Goal: Information Seeking & Learning: Learn about a topic

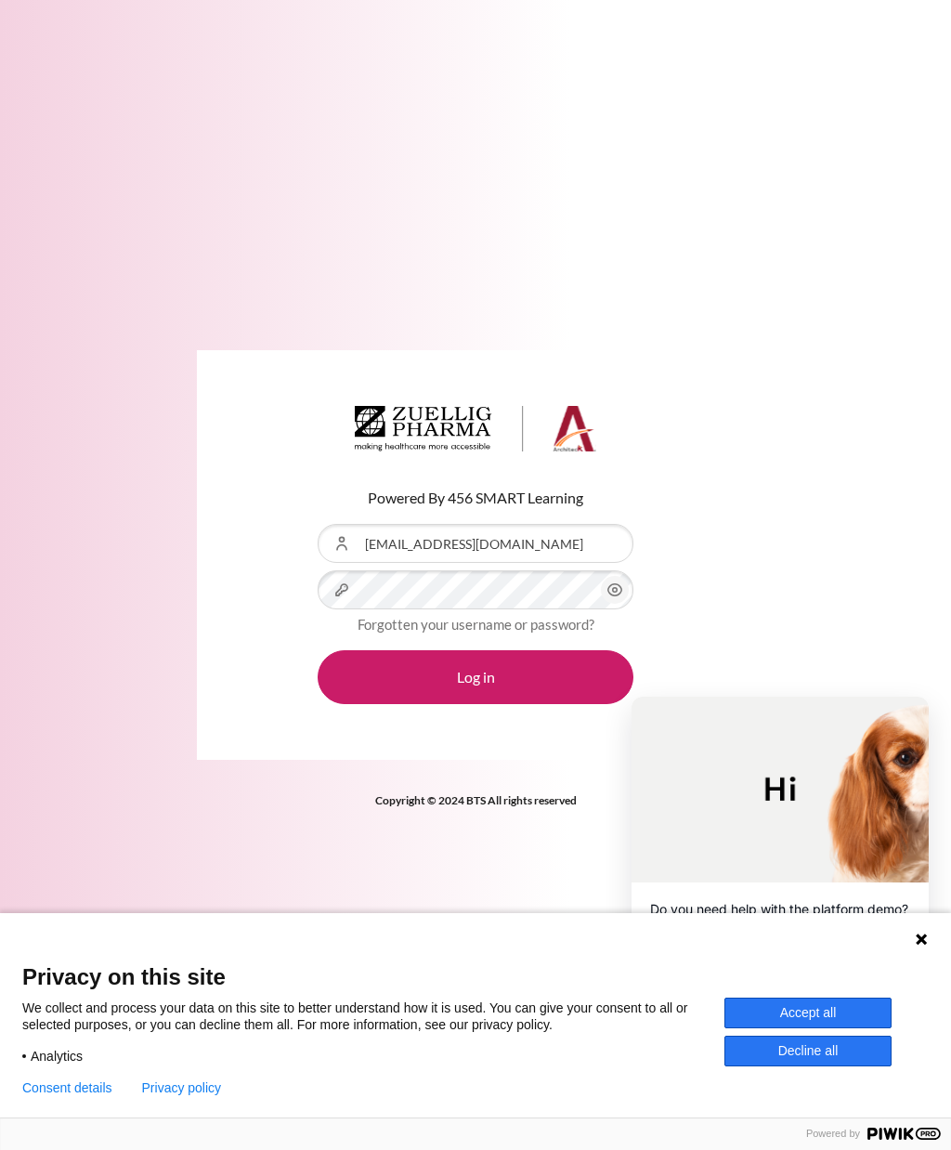
type input "[EMAIL_ADDRESS][DOMAIN_NAME]"
click at [476, 704] on button "Log in" at bounding box center [476, 677] width 316 height 54
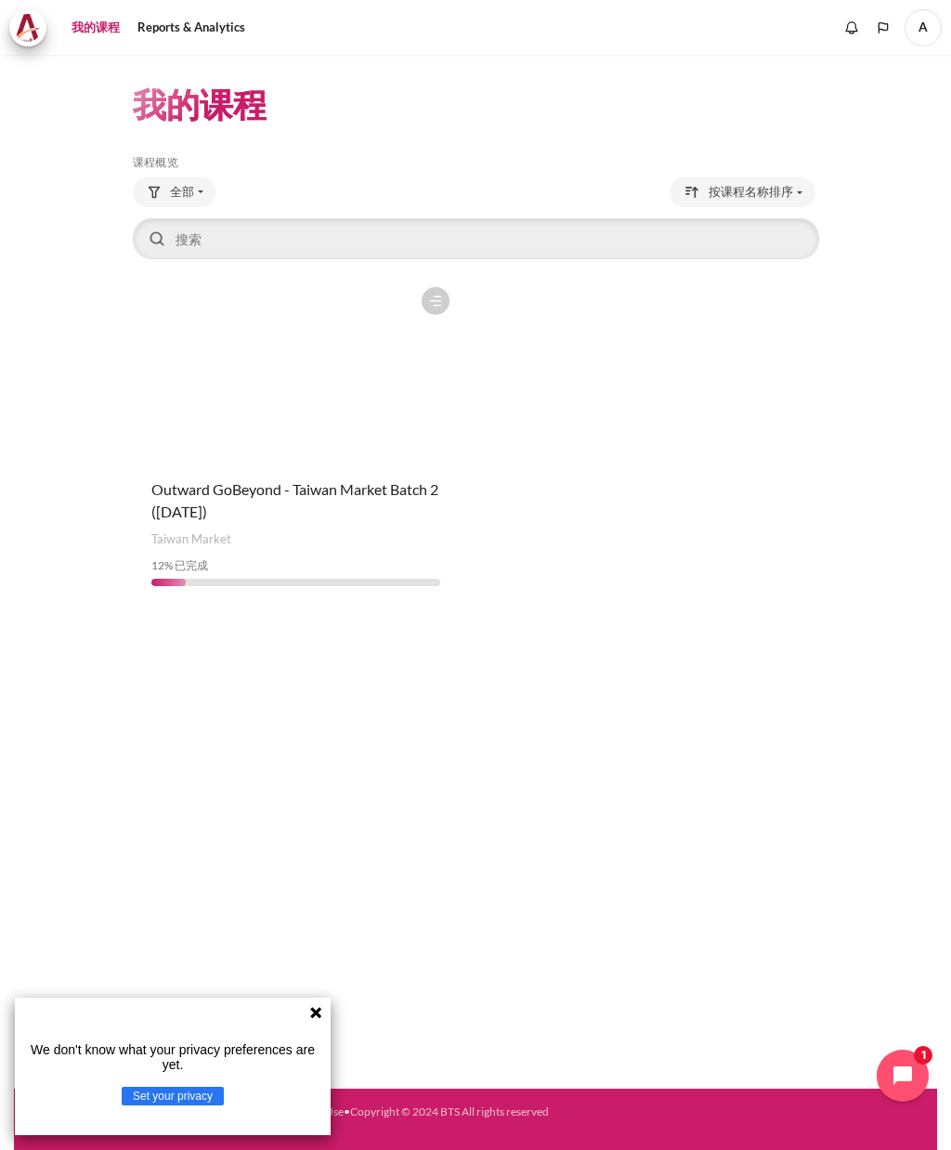
click at [200, 1091] on button "Set your privacy" at bounding box center [173, 1096] width 102 height 19
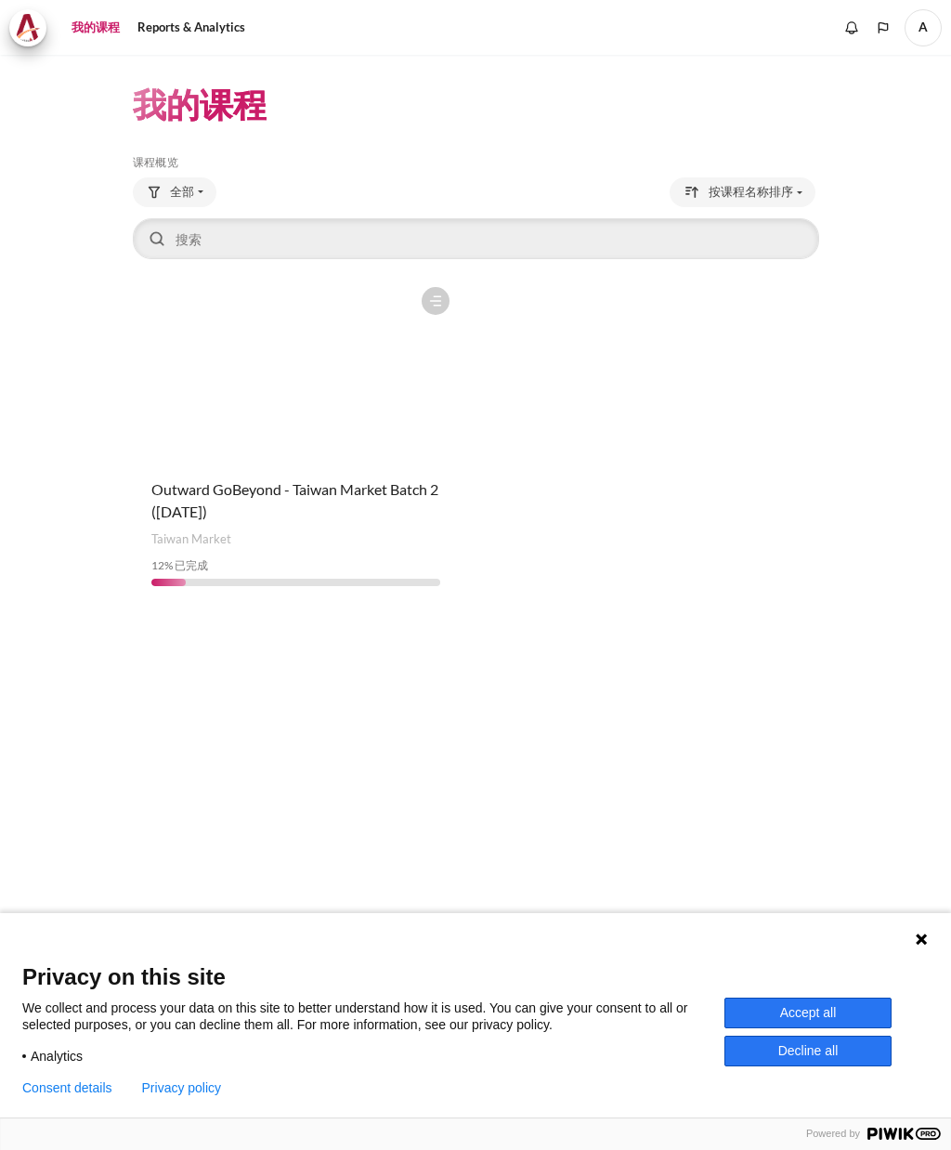
click at [821, 1009] on button "Accept all" at bounding box center [807, 1012] width 167 height 31
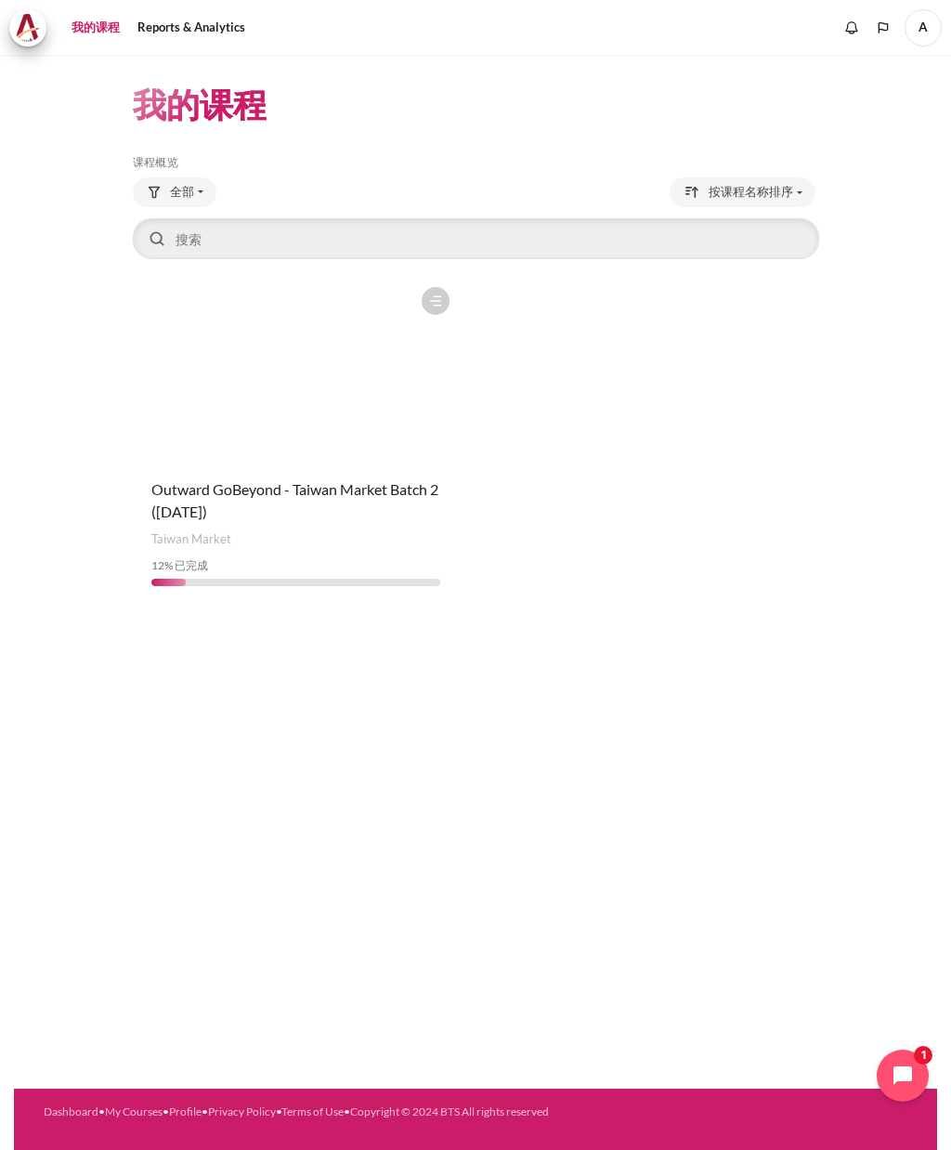
click at [346, 343] on figure "内容" at bounding box center [296, 371] width 327 height 186
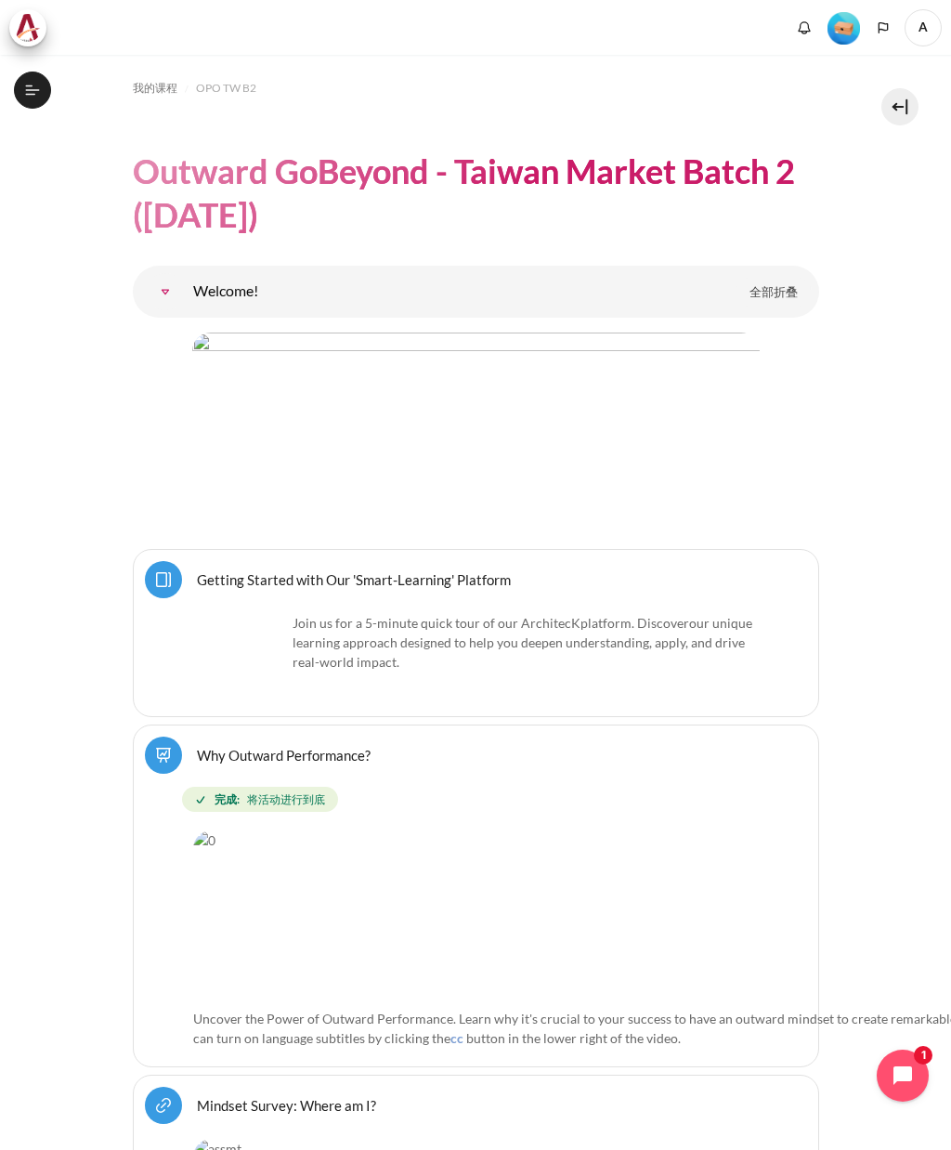
click at [45, 84] on button "打开课程索引" at bounding box center [32, 90] width 37 height 37
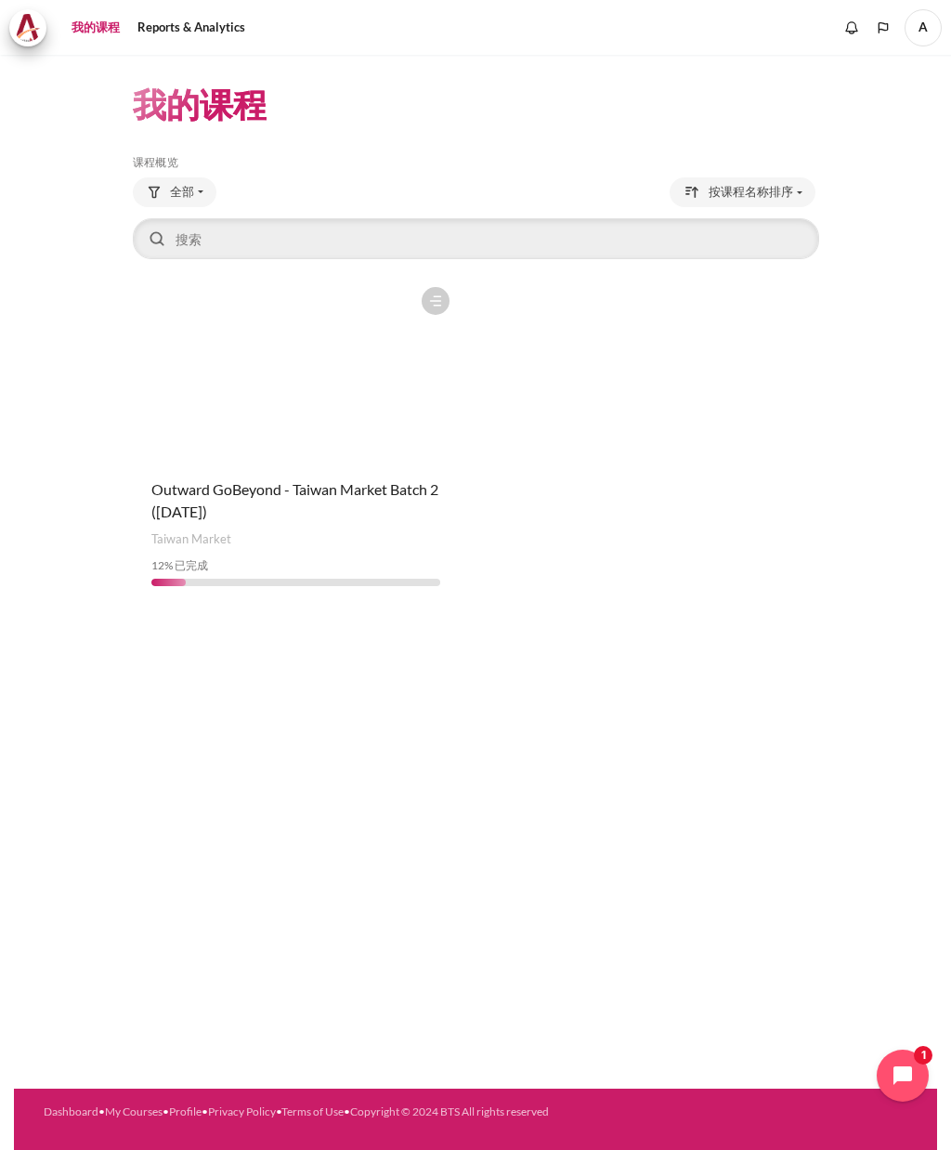
click at [228, 397] on figure "内容" at bounding box center [296, 371] width 327 height 186
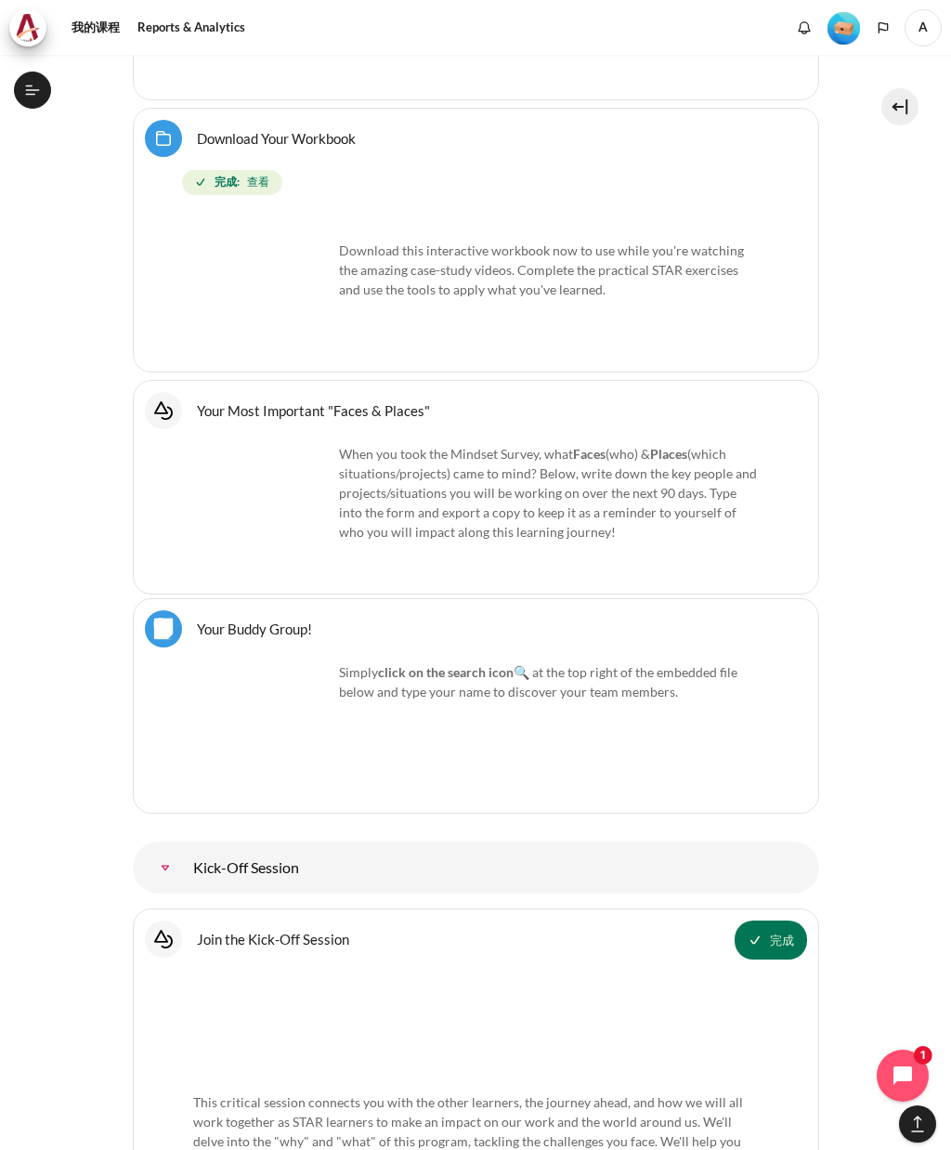
scroll to position [1184, 0]
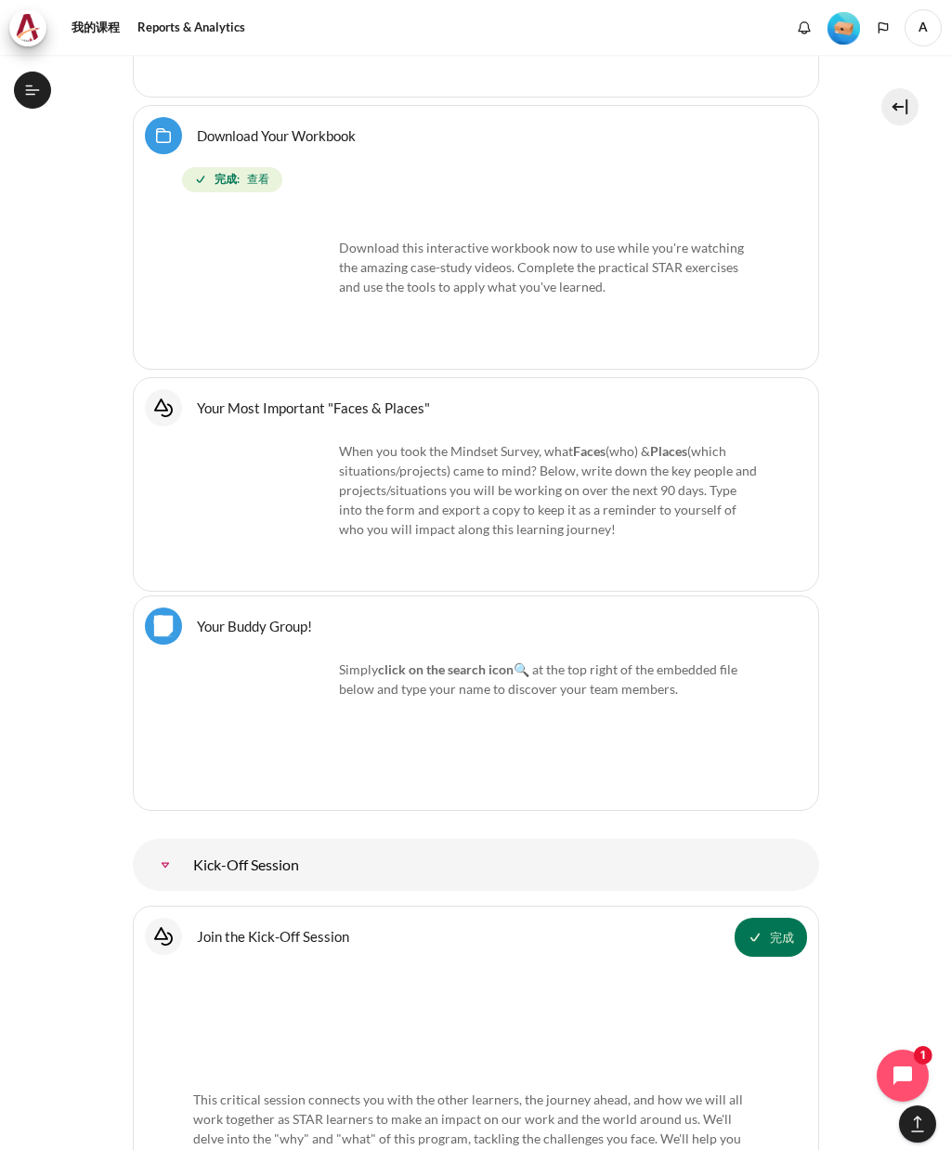
click at [33, 97] on icon at bounding box center [32, 90] width 17 height 17
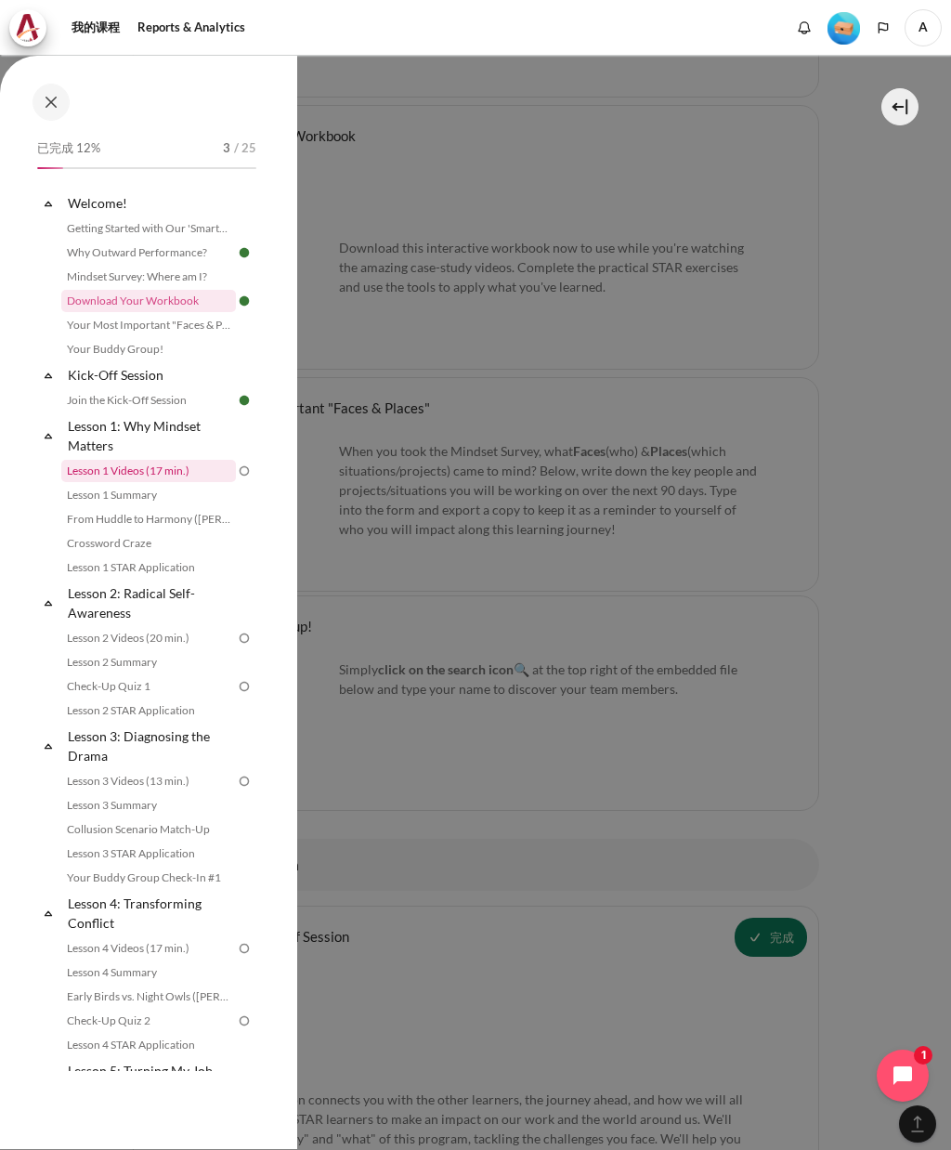
click at [98, 469] on link "Lesson 1 Videos (17 min.)" at bounding box center [148, 471] width 175 height 22
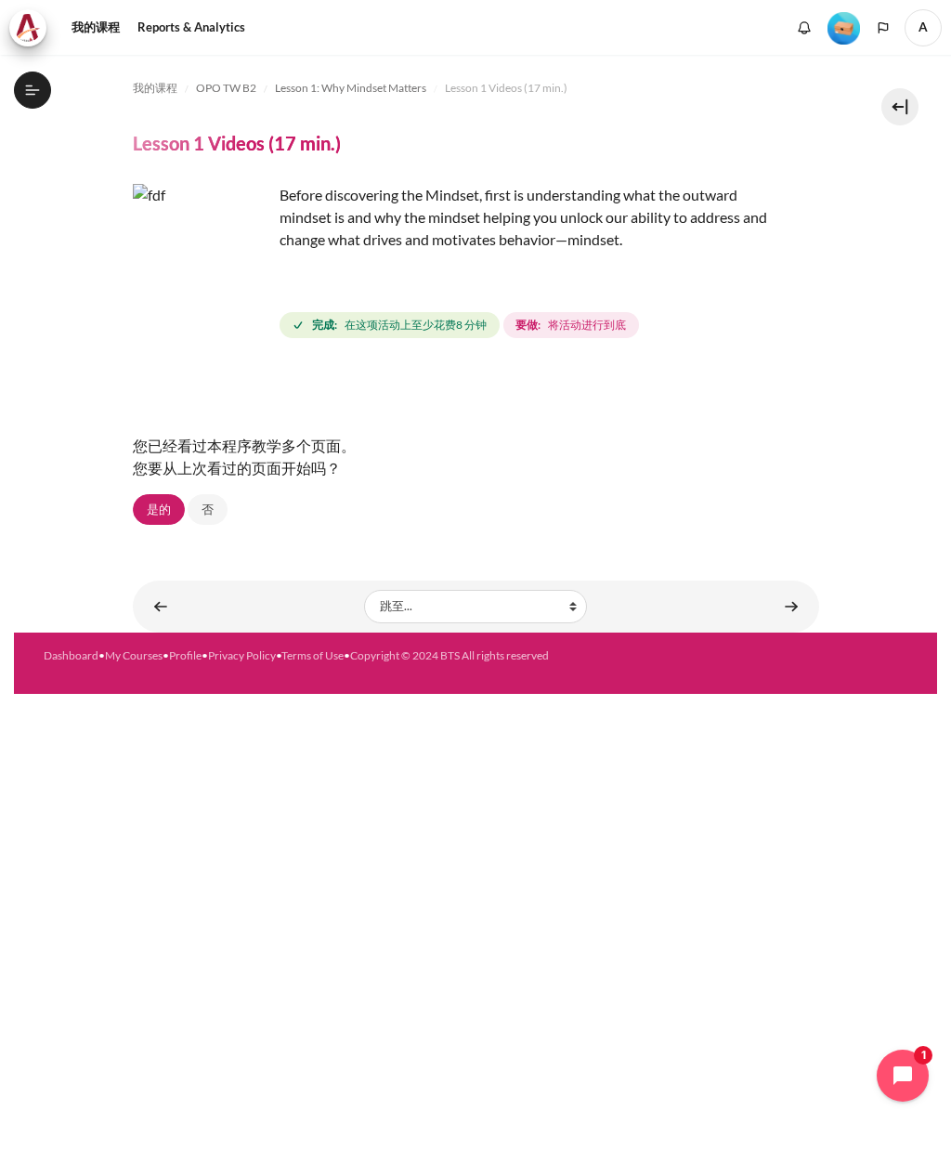
click at [153, 494] on link "是的" at bounding box center [159, 510] width 52 height 32
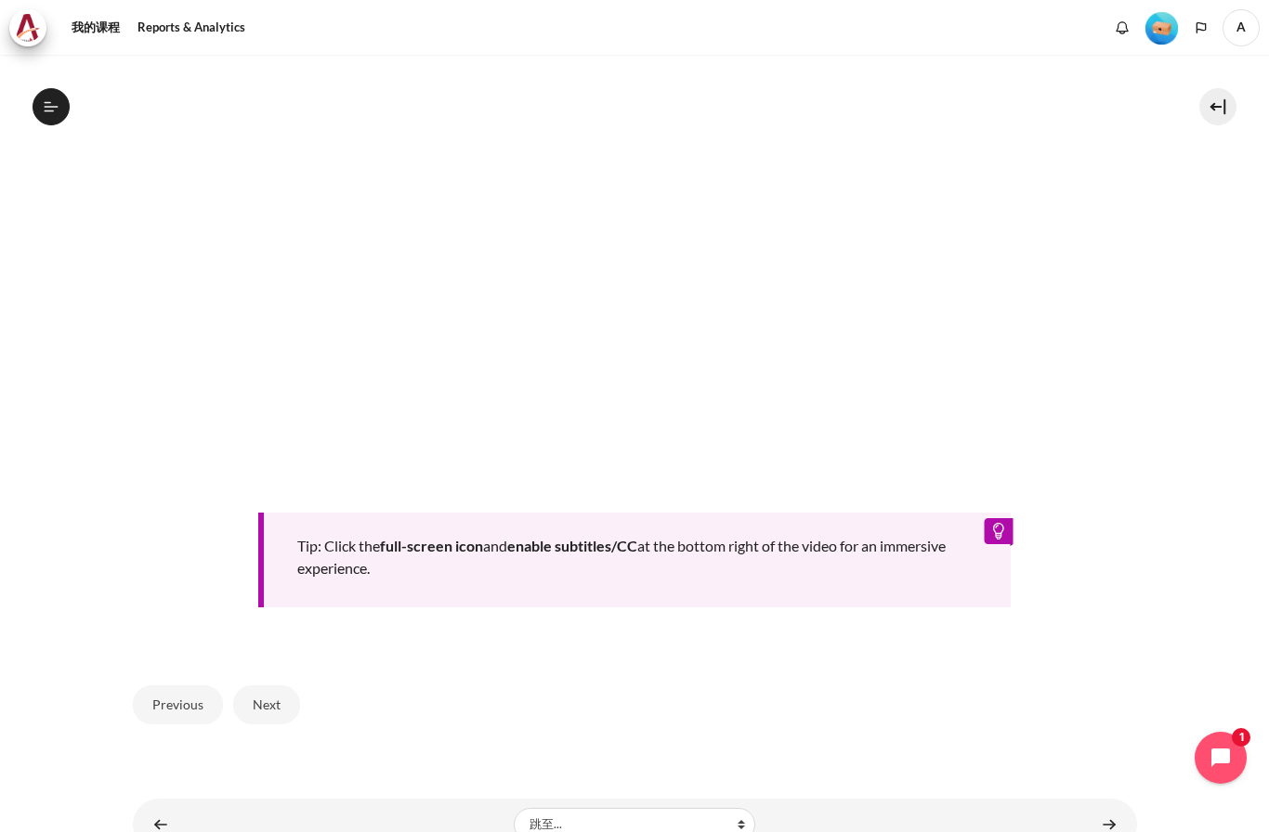
scroll to position [650, 0]
click at [276, 687] on button "Next" at bounding box center [266, 705] width 67 height 39
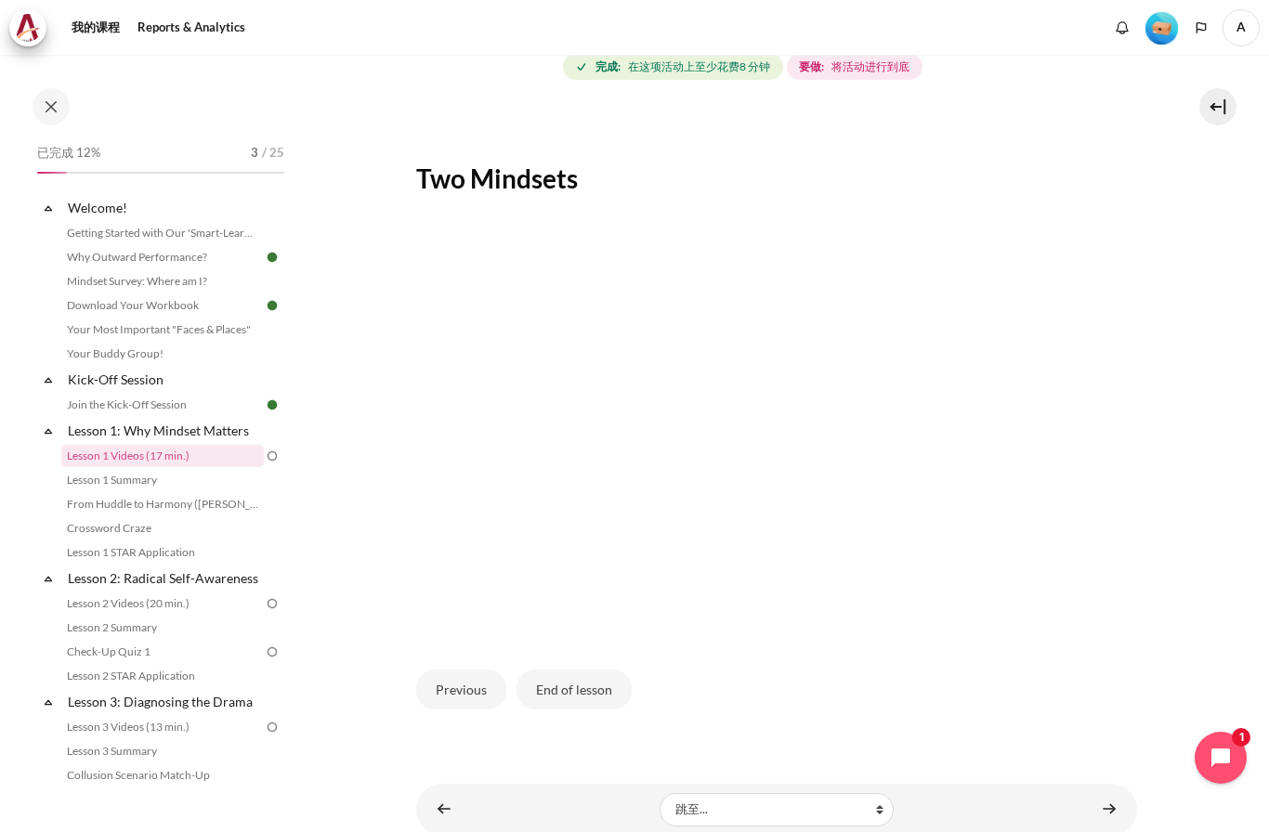
scroll to position [258, 0]
click at [592, 675] on button "End of lesson" at bounding box center [573, 689] width 115 height 39
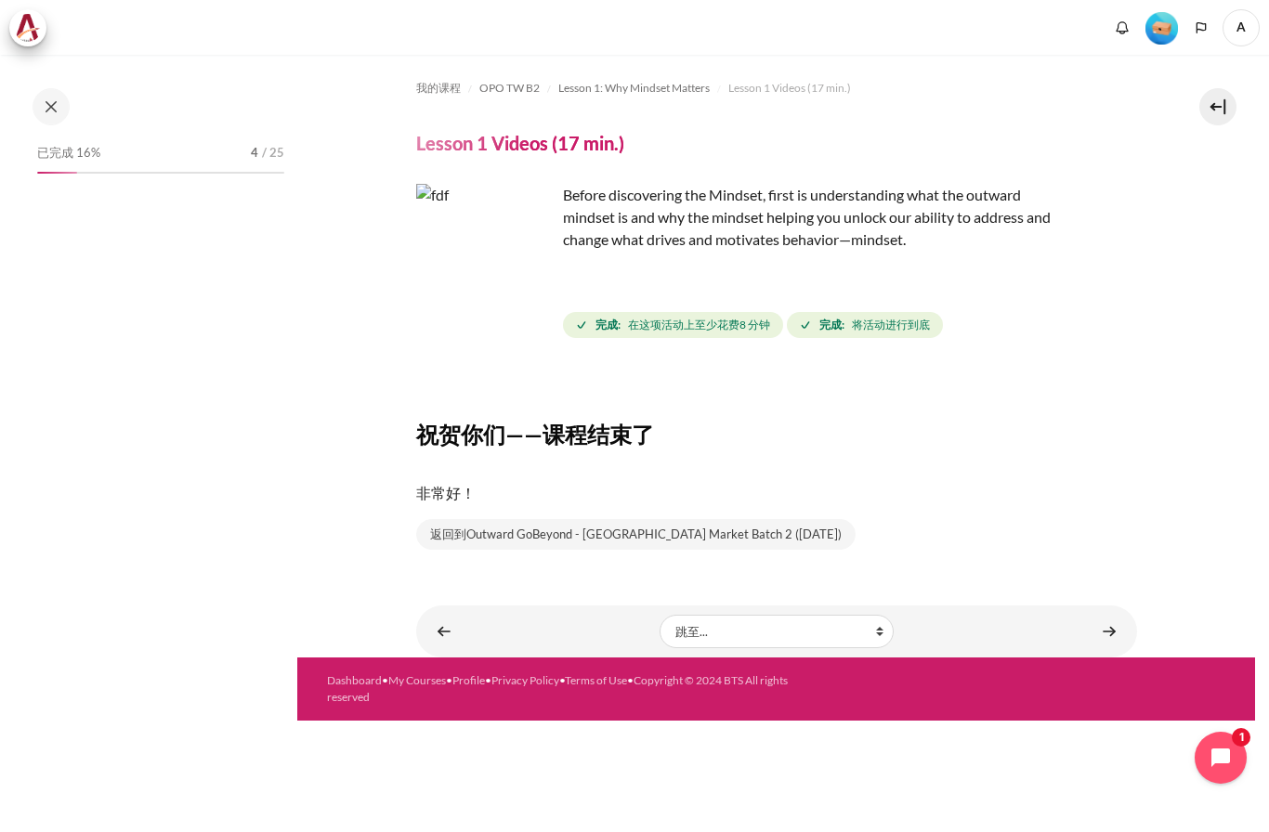
scroll to position [47, 0]
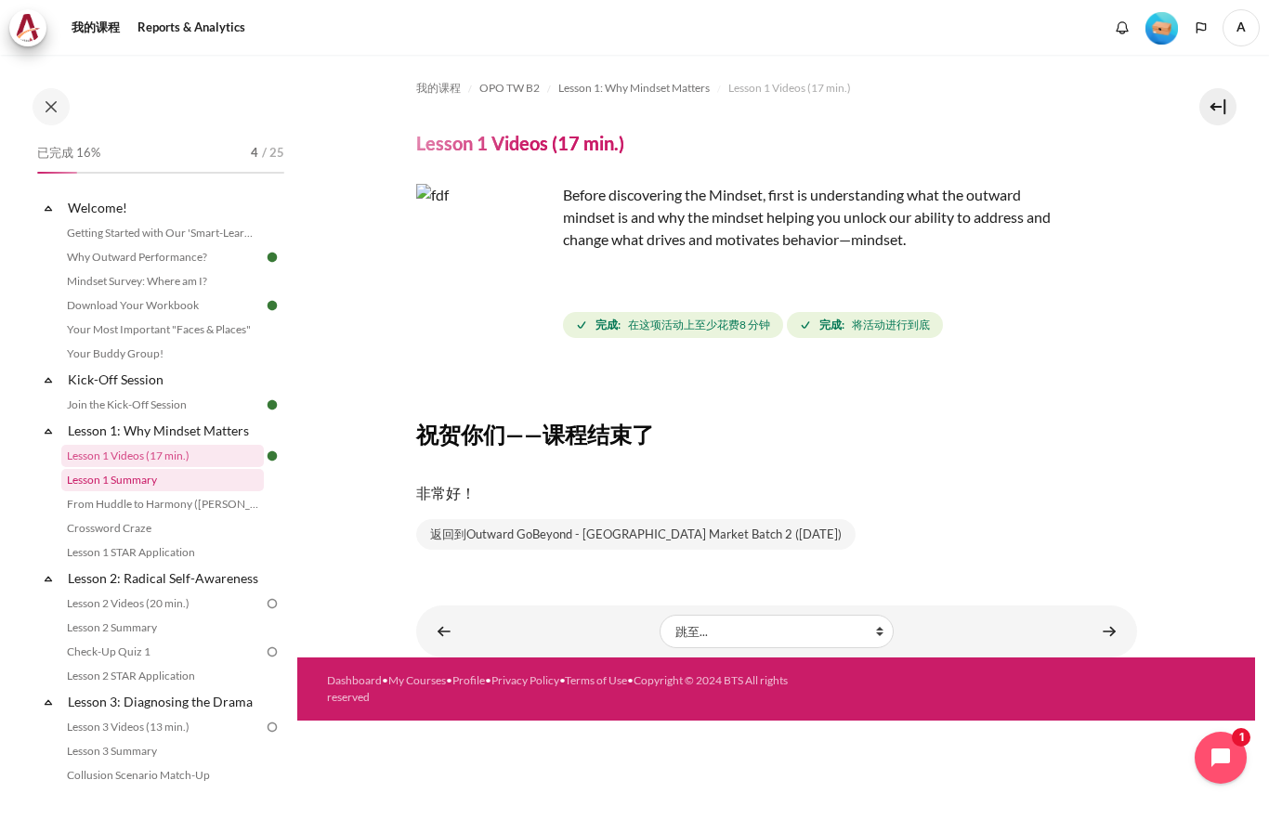
click at [92, 486] on link "Lesson 1 Summary" at bounding box center [162, 480] width 202 height 22
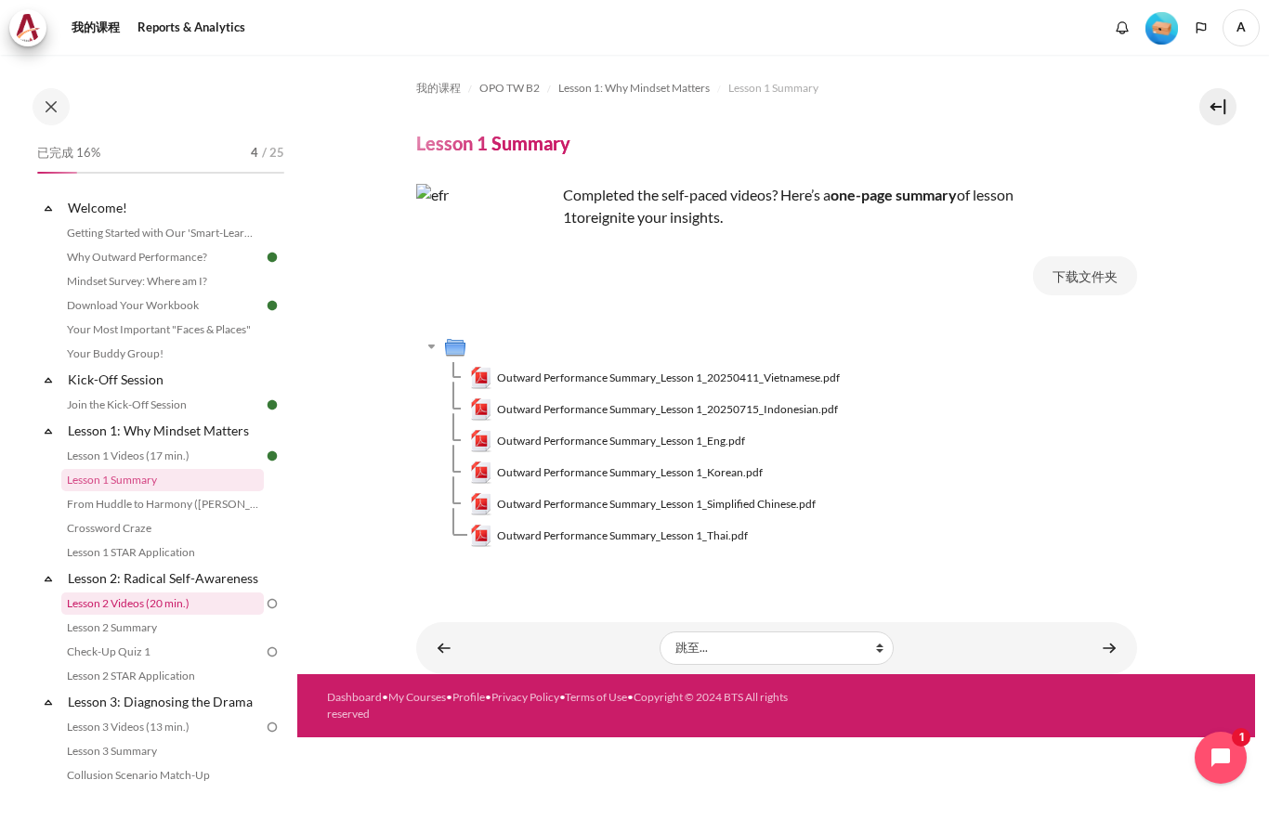
click at [100, 606] on link "Lesson 2 Videos (20 min.)" at bounding box center [162, 604] width 202 height 22
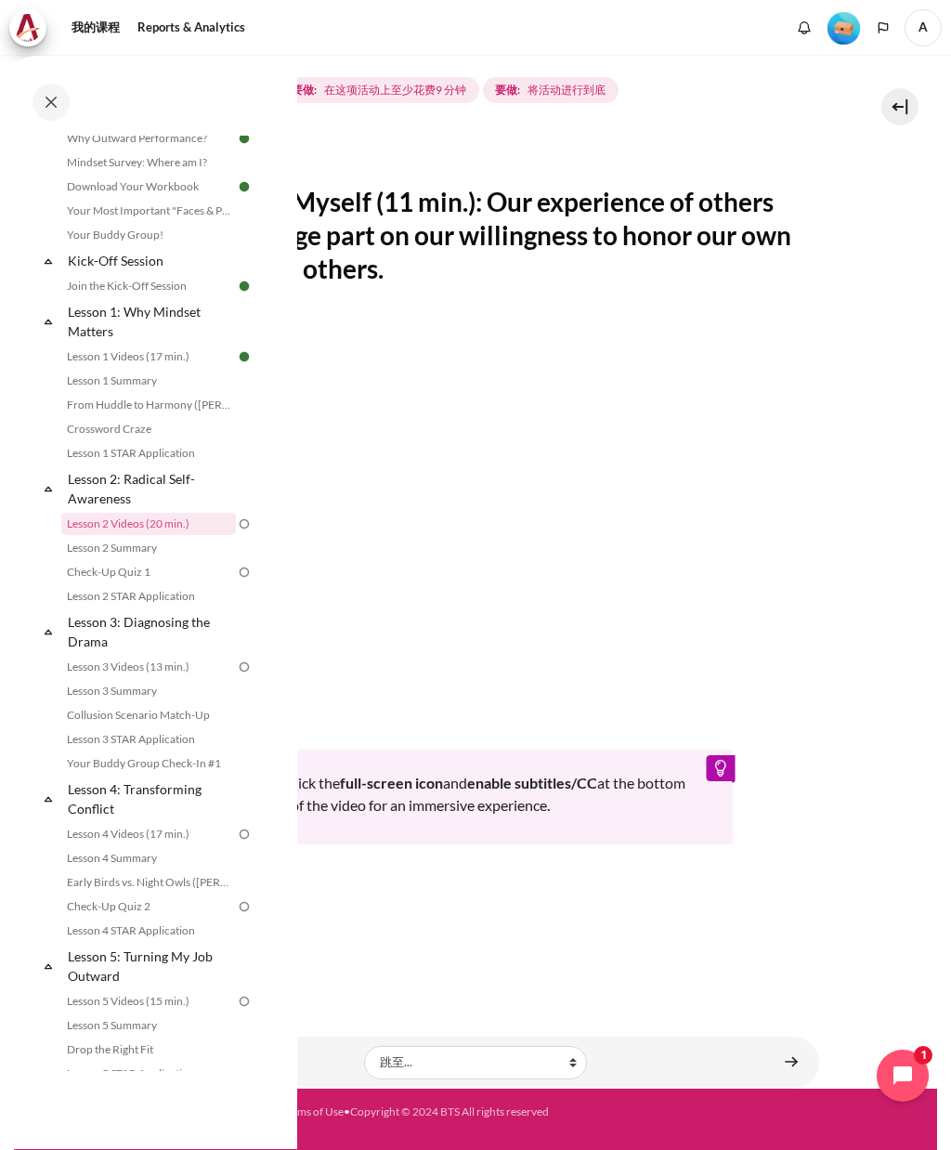
scroll to position [153, 0]
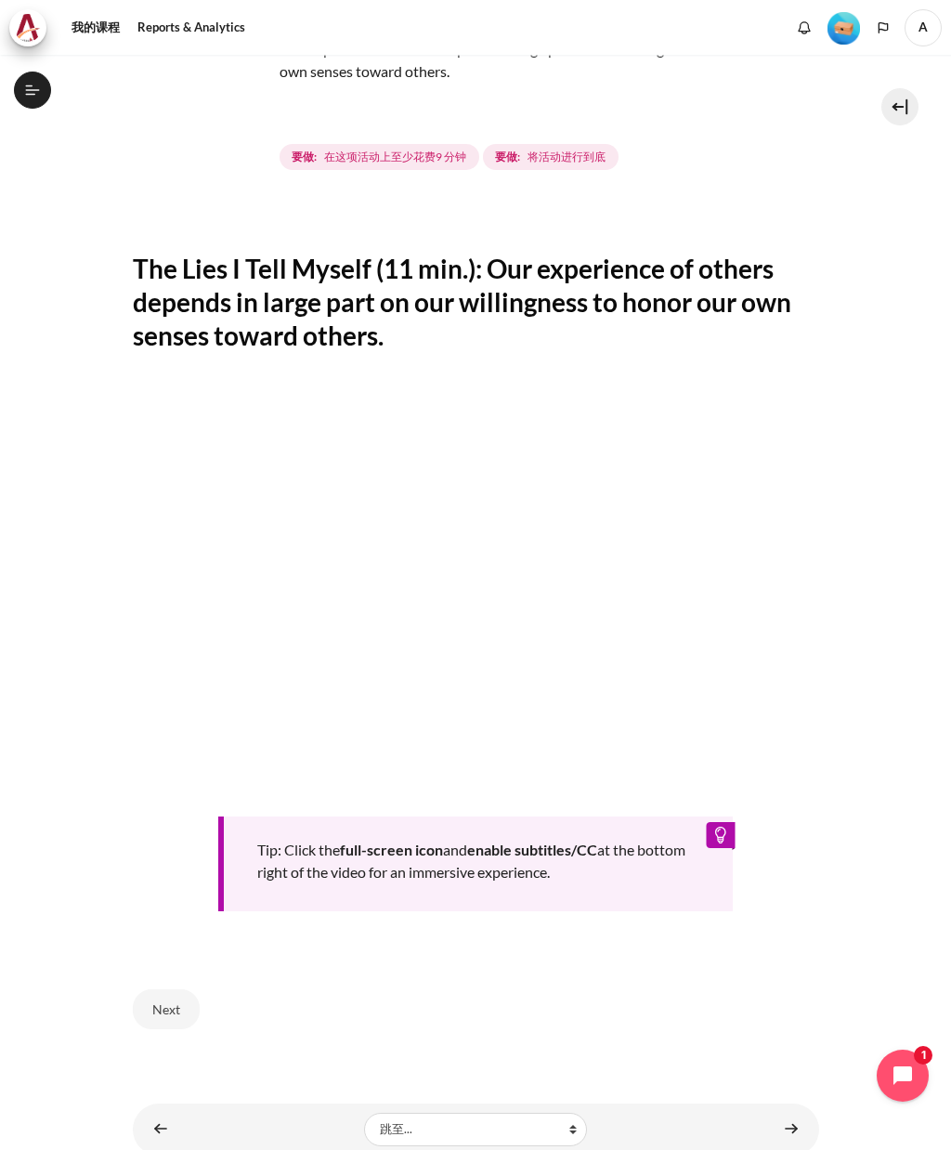
click at [159, 831] on button "Next" at bounding box center [166, 1008] width 67 height 39
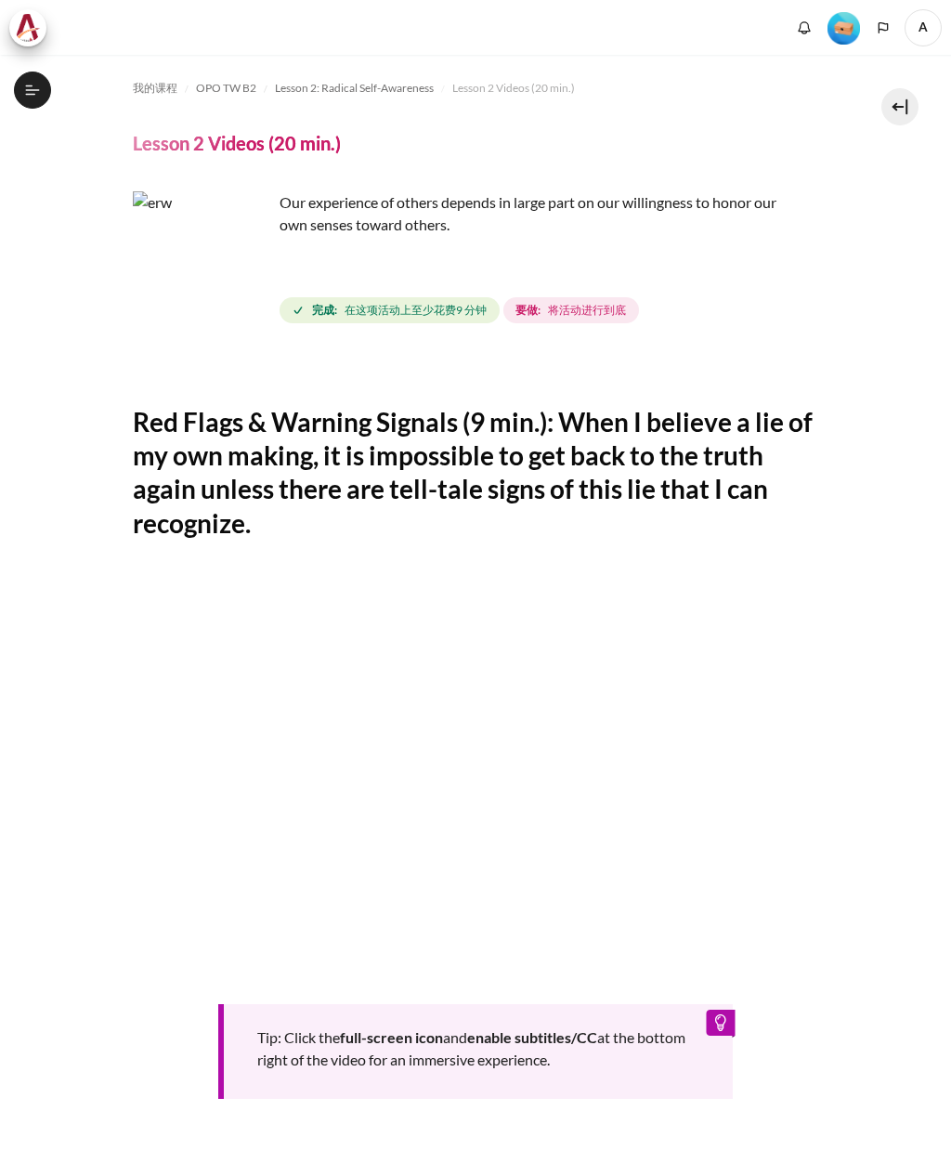
scroll to position [63, 0]
click at [27, 100] on button "打开课程索引" at bounding box center [32, 90] width 37 height 37
click at [29, 93] on icon at bounding box center [32, 90] width 17 height 17
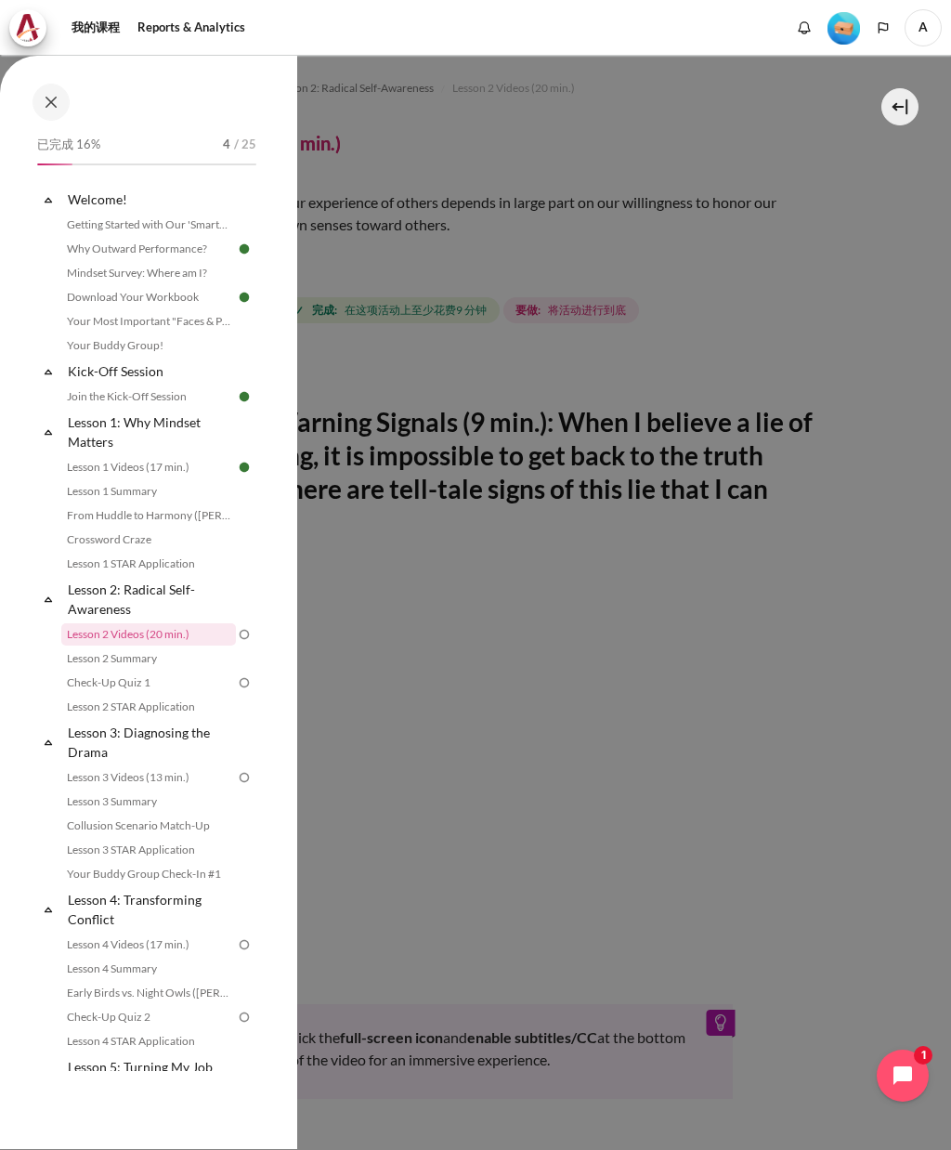
click at [897, 528] on div at bounding box center [475, 575] width 951 height 1150
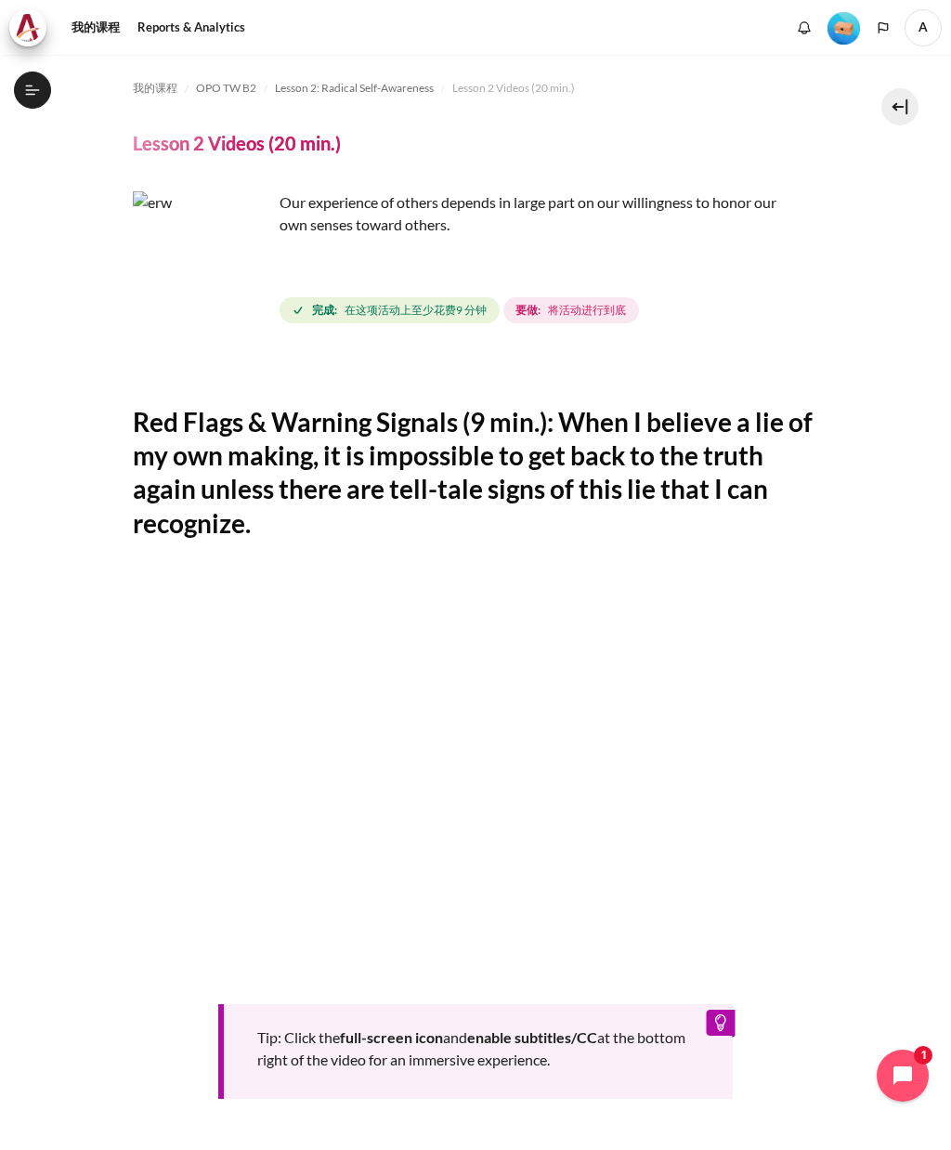
click at [45, 91] on button "打开课程索引" at bounding box center [32, 90] width 37 height 37
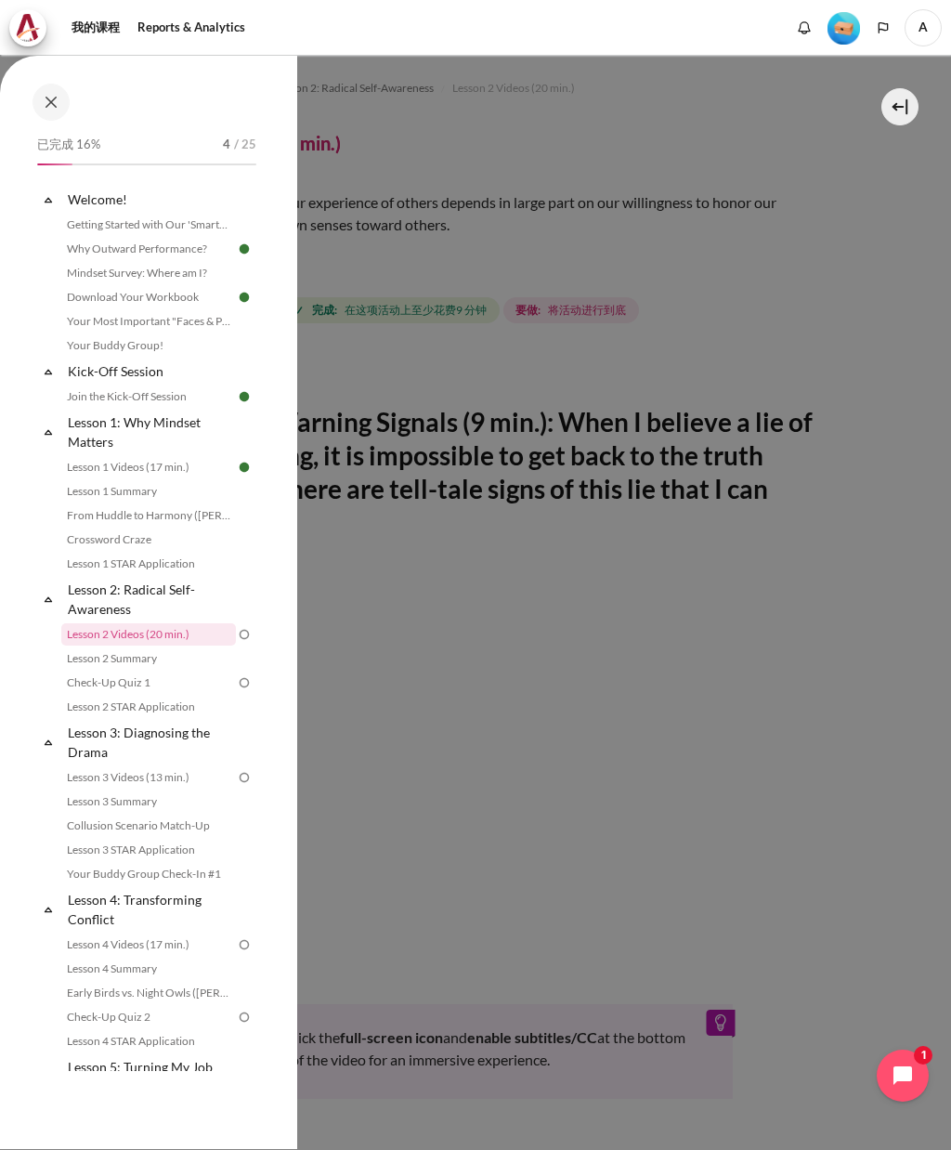
click at [879, 532] on div at bounding box center [475, 575] width 951 height 1150
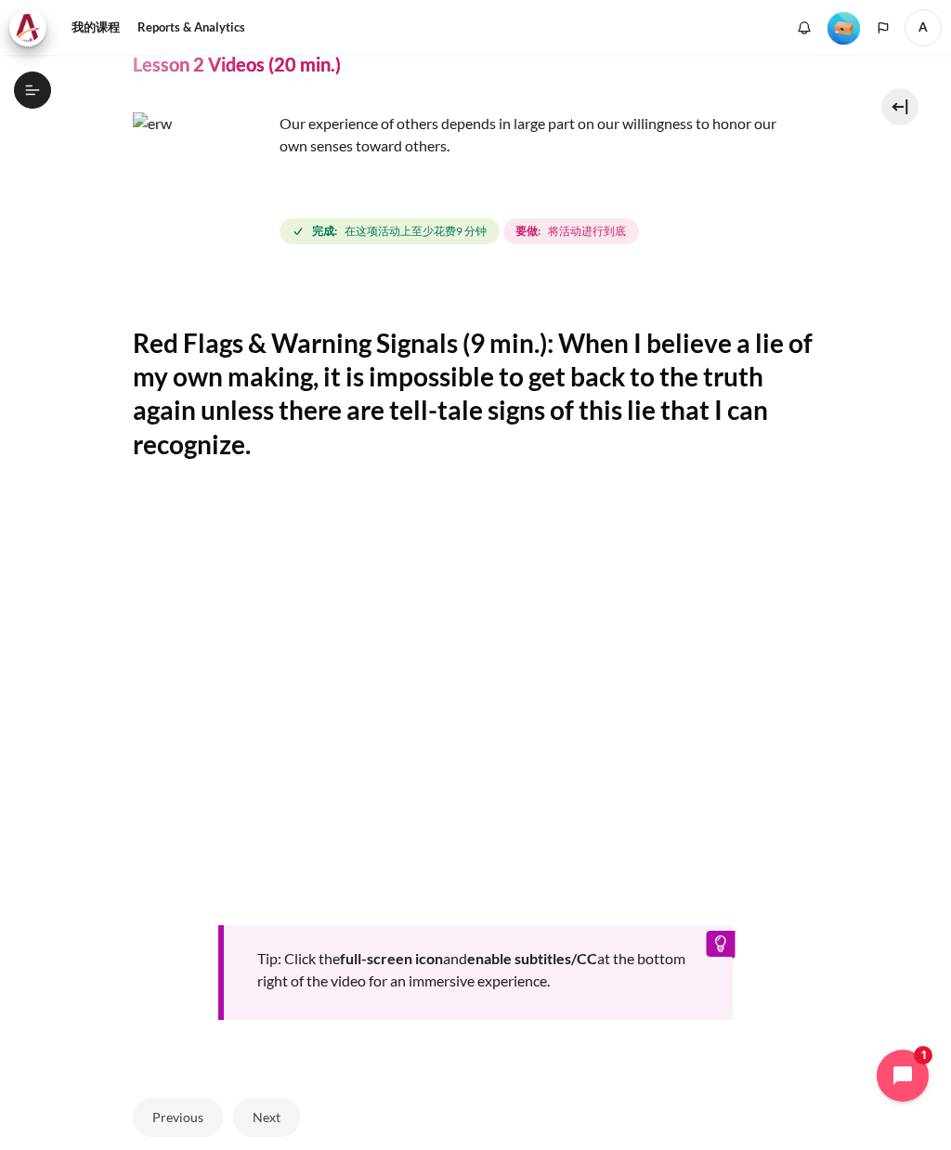
scroll to position [157, 0]
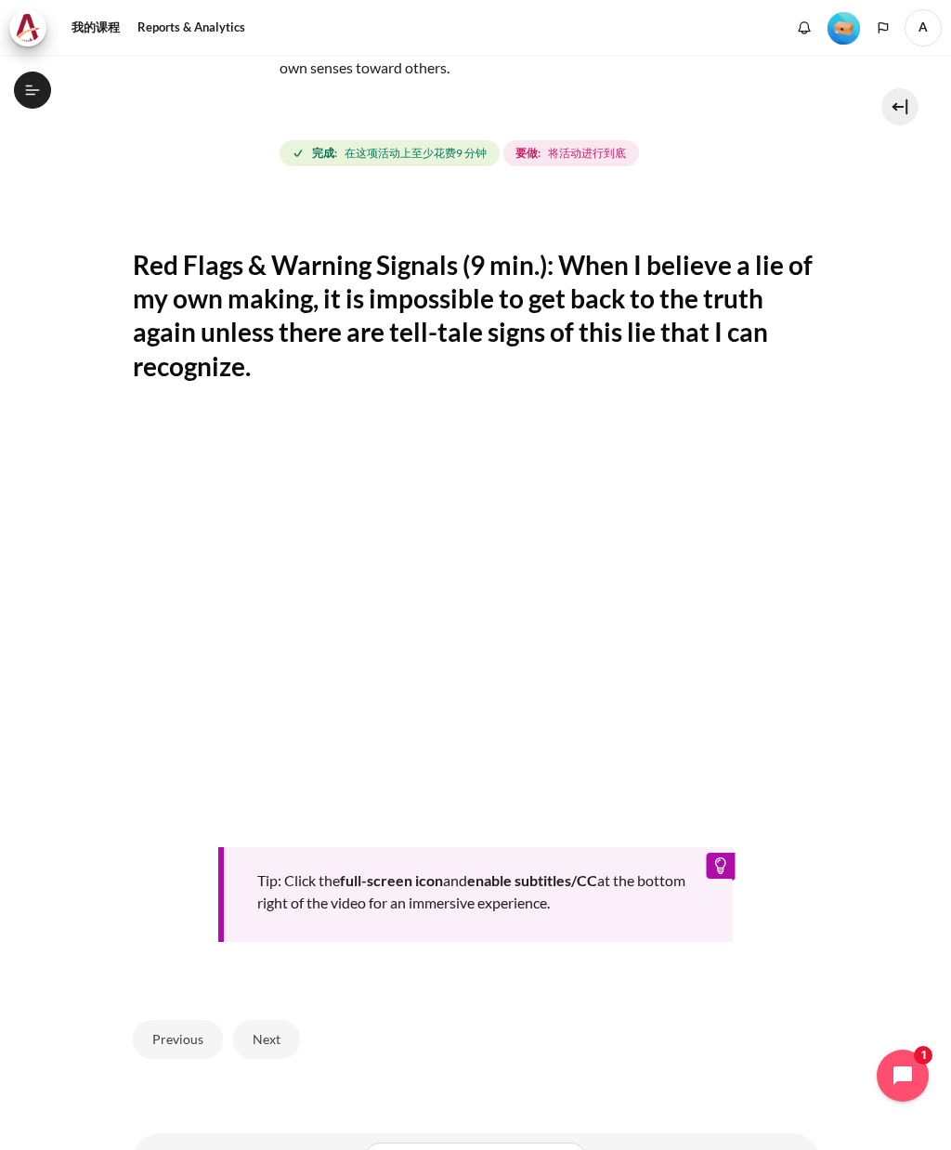
click at [269, 1020] on button "Next" at bounding box center [266, 1039] width 67 height 39
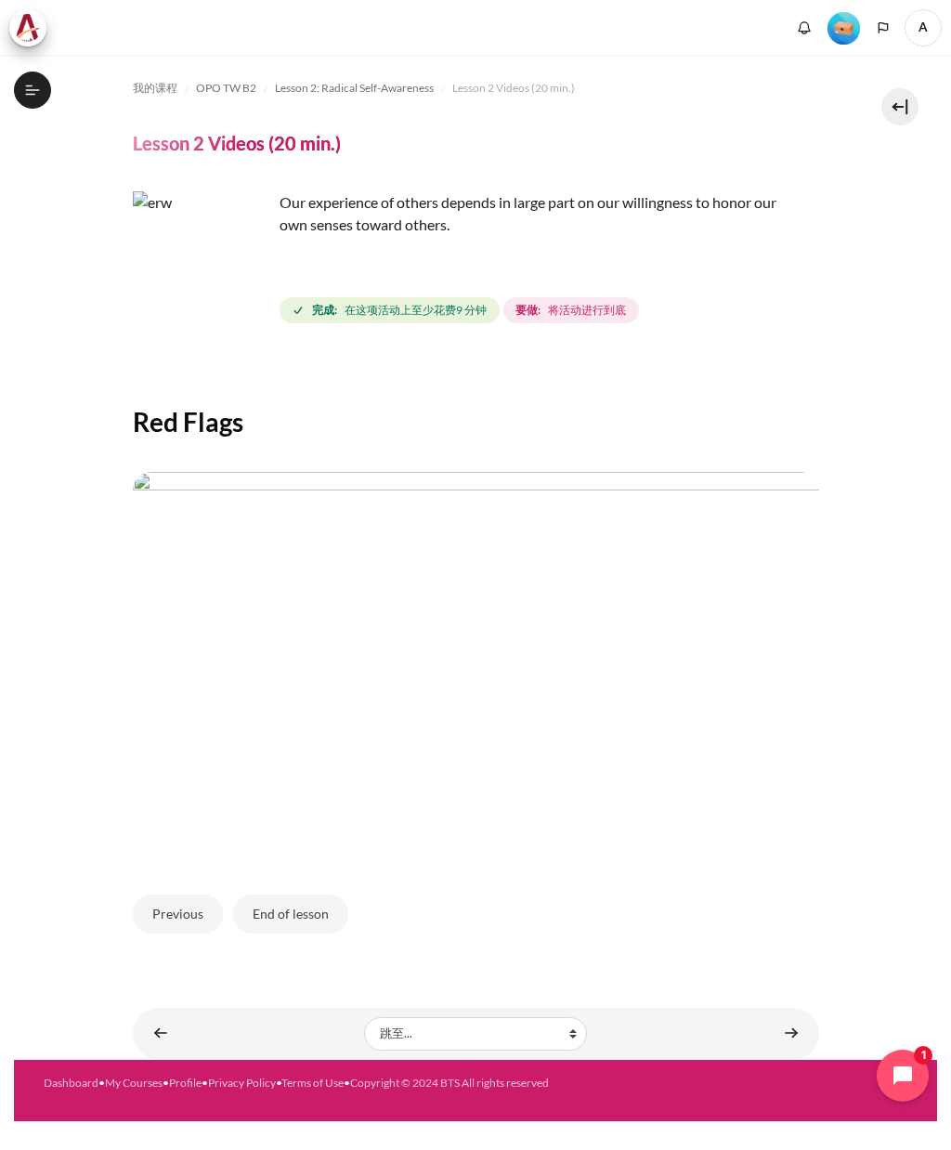
scroll to position [3, 0]
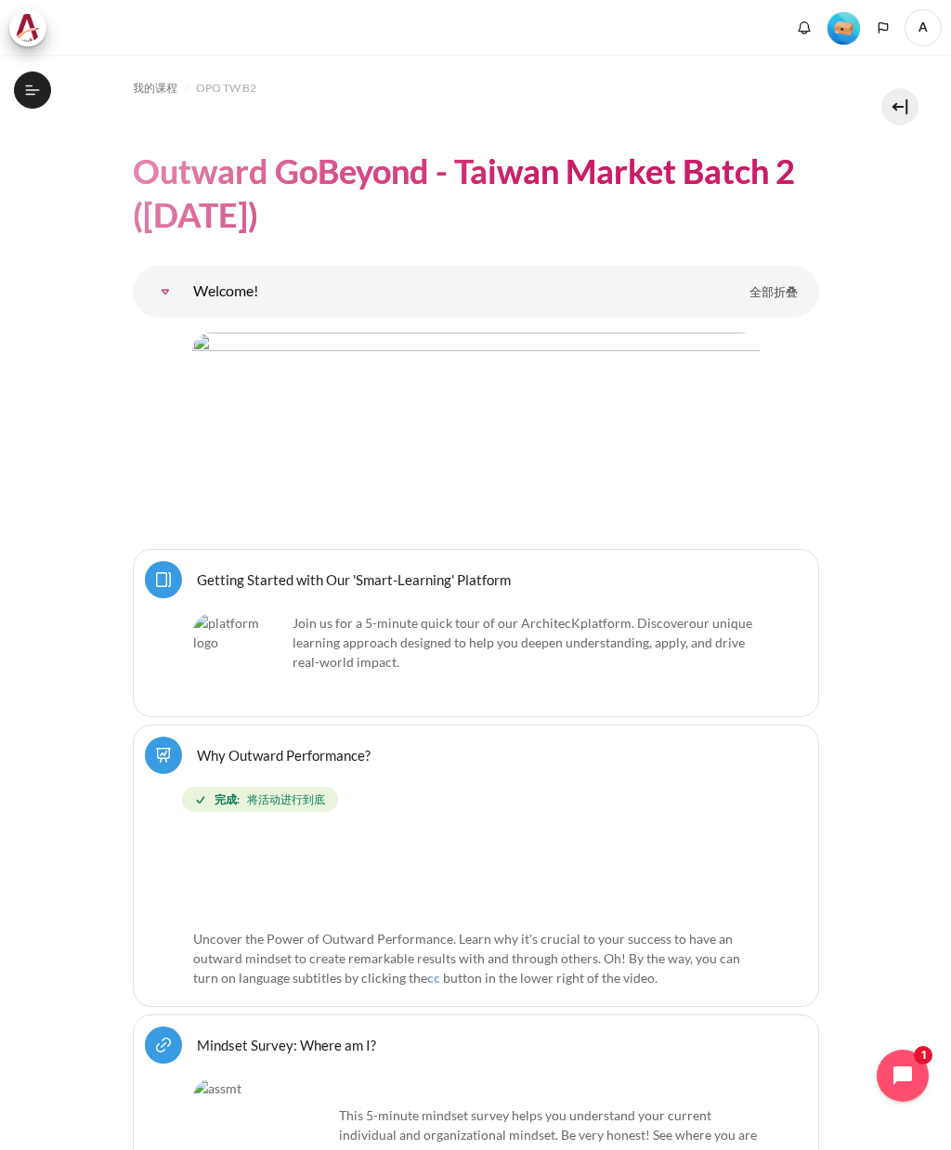
click at [39, 89] on icon at bounding box center [32, 90] width 17 height 17
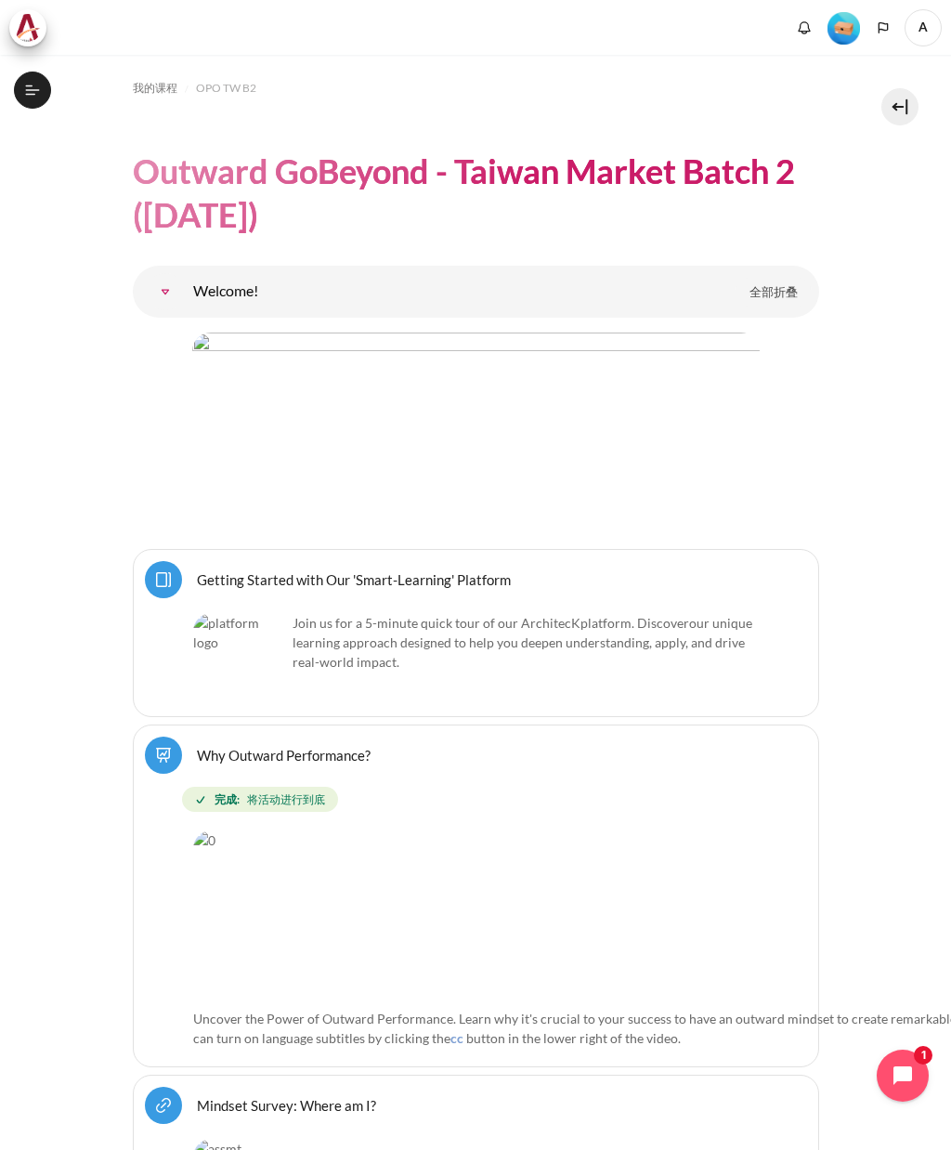
click at [38, 99] on button "打开课程索引" at bounding box center [32, 90] width 37 height 37
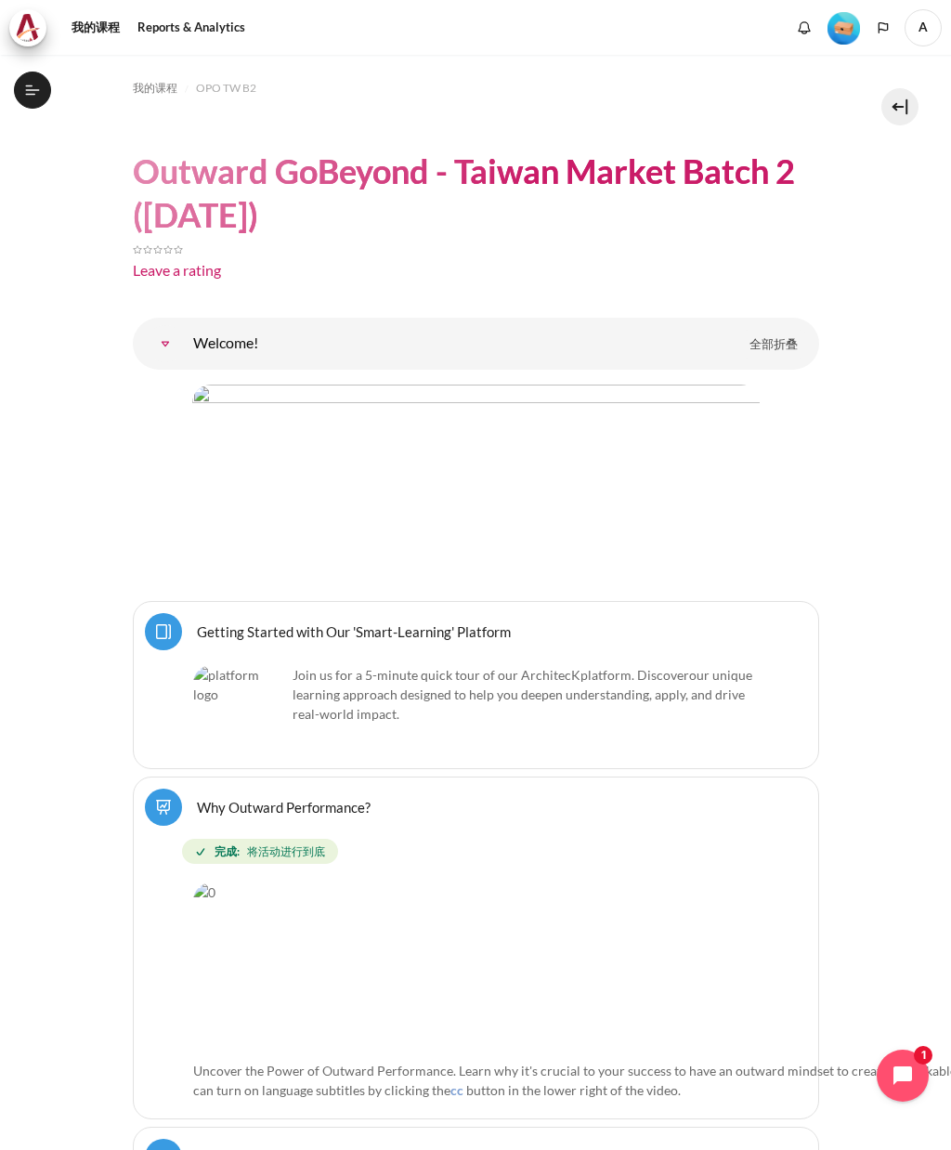
click at [40, 84] on icon at bounding box center [32, 90] width 17 height 17
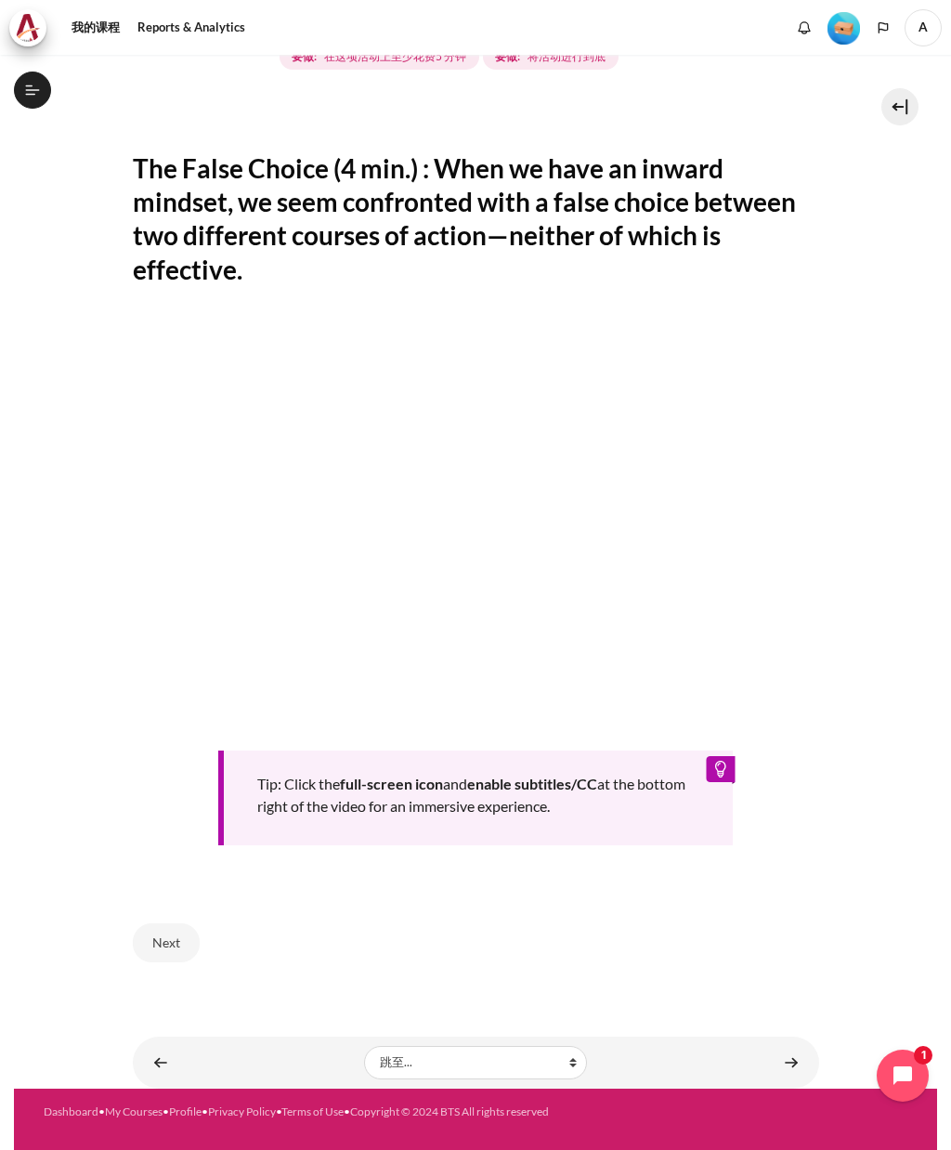
scroll to position [209, 0]
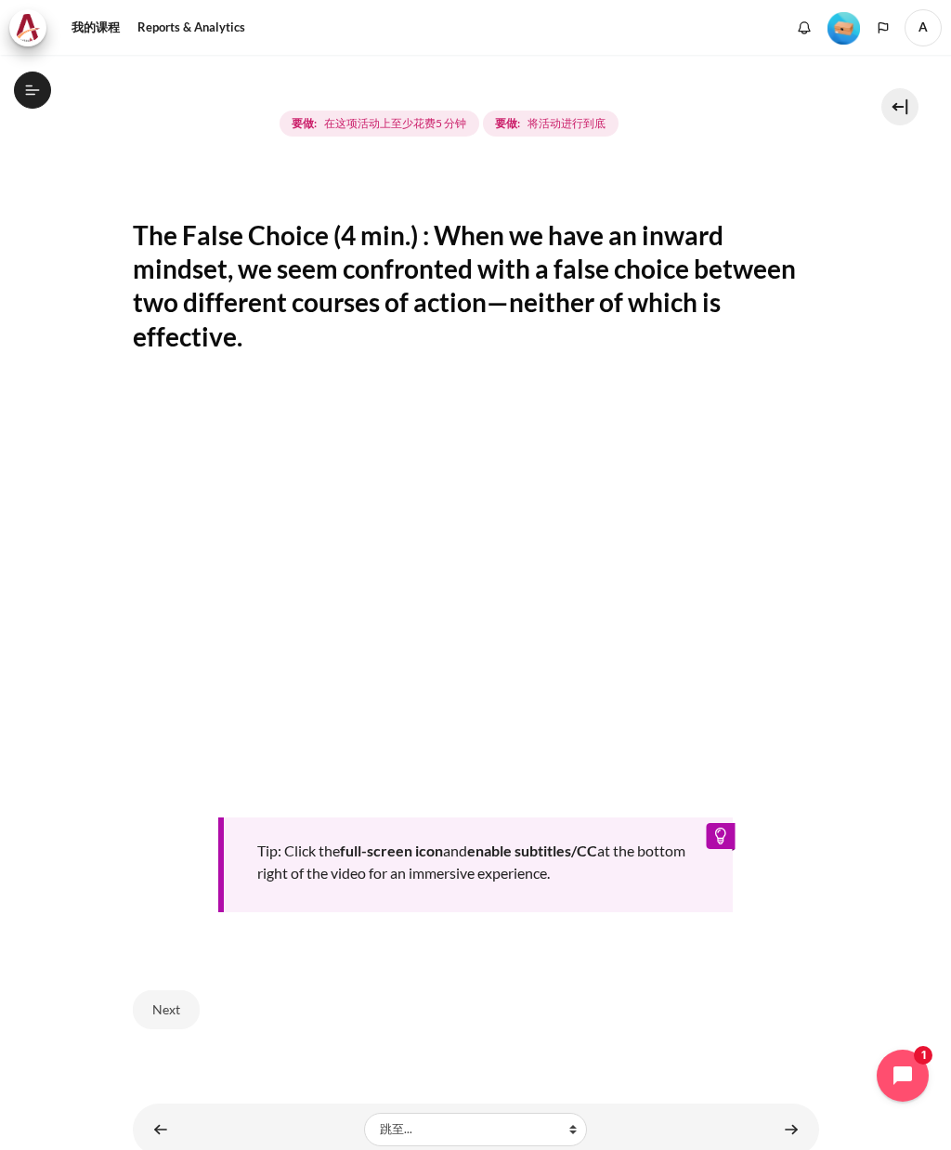
click at [20, 90] on button "打开课程索引" at bounding box center [32, 90] width 37 height 37
